Goal: Task Accomplishment & Management: Manage account settings

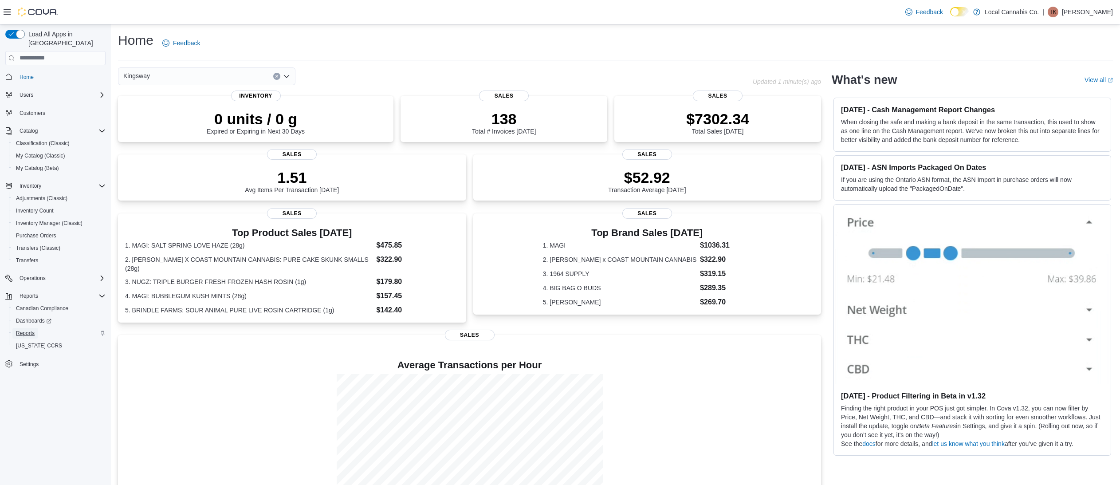
click at [29, 329] on span "Reports" at bounding box center [25, 332] width 19 height 7
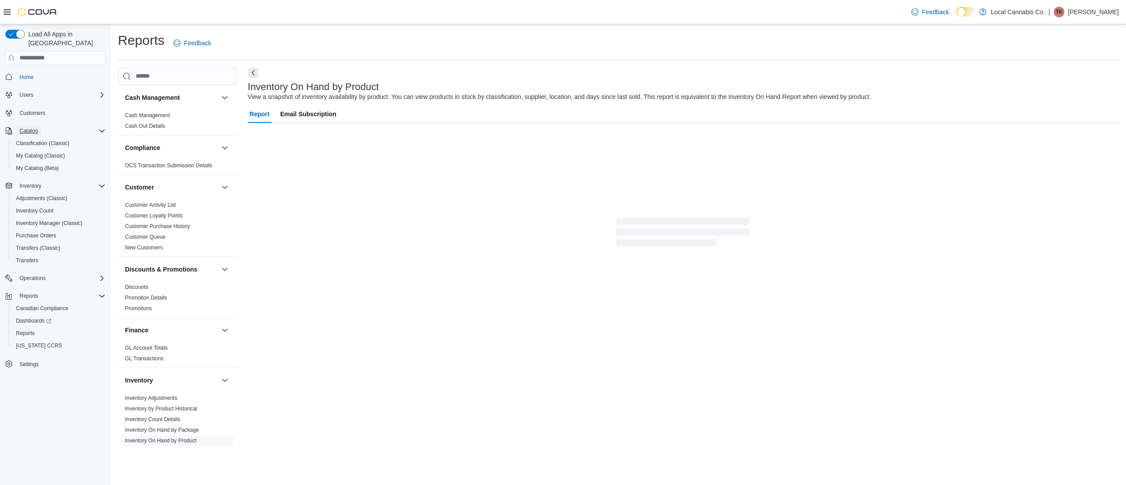
click at [31, 127] on span "Catalog" at bounding box center [29, 130] width 18 height 7
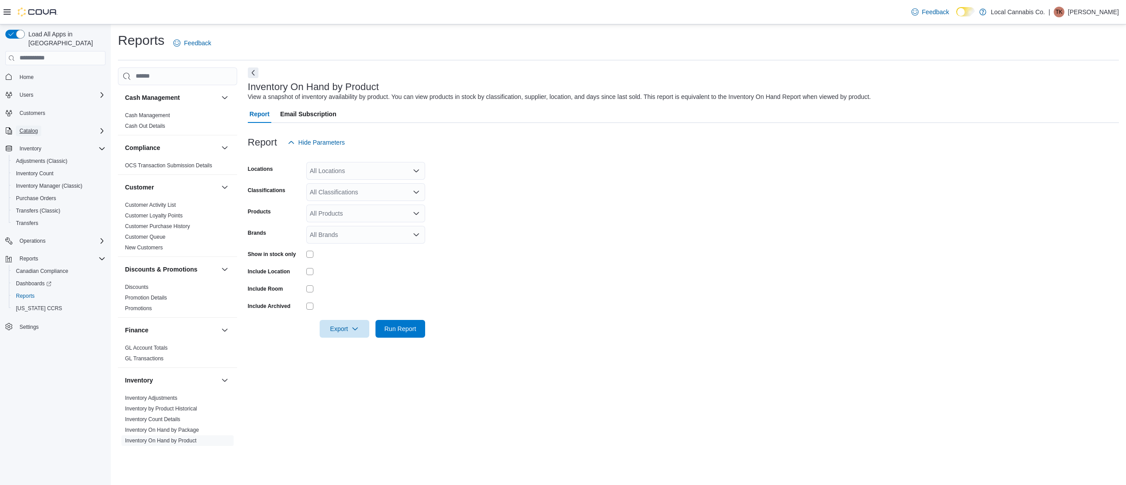
click at [31, 127] on span "Catalog" at bounding box center [29, 130] width 18 height 7
click at [41, 152] on span "My Catalog (Classic)" at bounding box center [40, 155] width 49 height 7
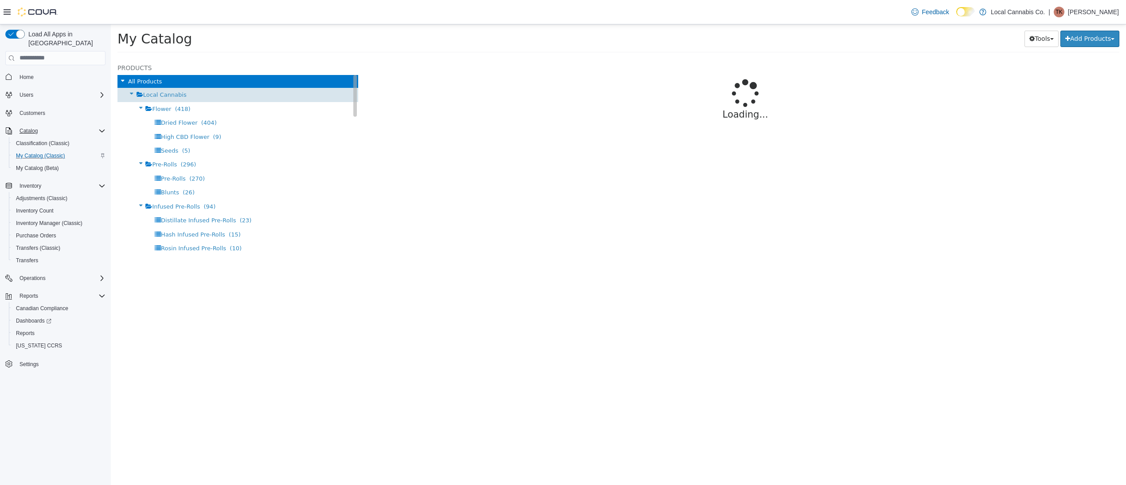
select select "**********"
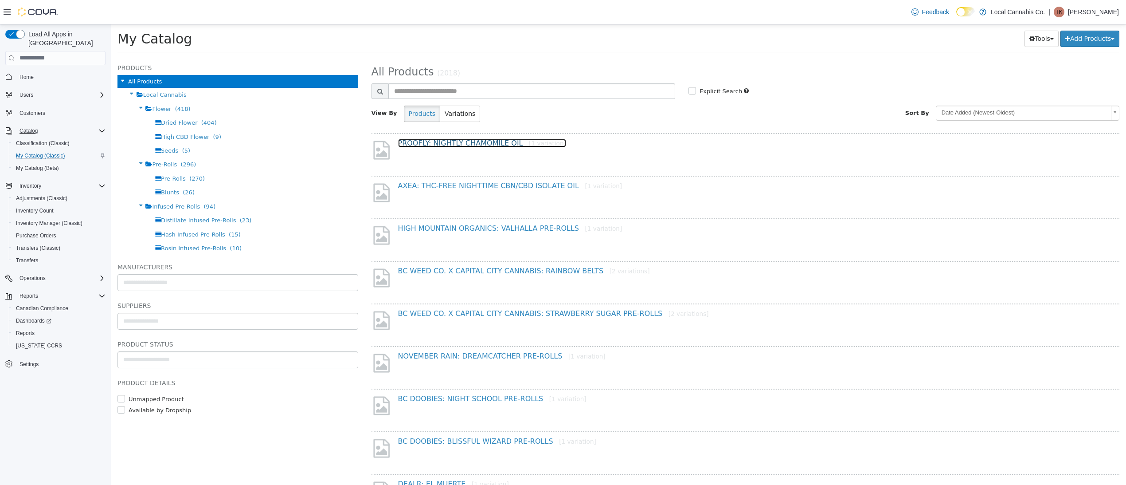
click at [472, 141] on link "PROOFLY: NIGHTLY CHAMOMILE OIL [1 variation]" at bounding box center [482, 142] width 168 height 8
